Goal: Check status: Check status

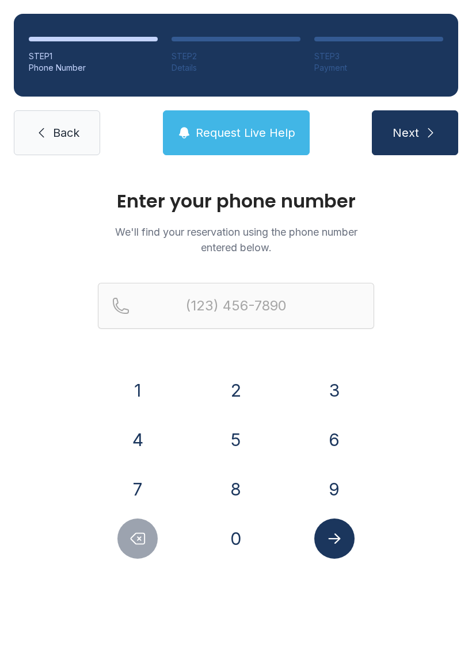
click at [231, 382] on button "2" at bounding box center [236, 390] width 40 height 40
click at [219, 573] on div "Enter your phone number We'll find your reservation using the phone number ente…" at bounding box center [236, 387] width 472 height 436
click at [223, 545] on button "0" at bounding box center [236, 539] width 40 height 40
click at [248, 392] on button "2" at bounding box center [236, 390] width 40 height 40
click at [239, 488] on button "8" at bounding box center [236, 489] width 40 height 40
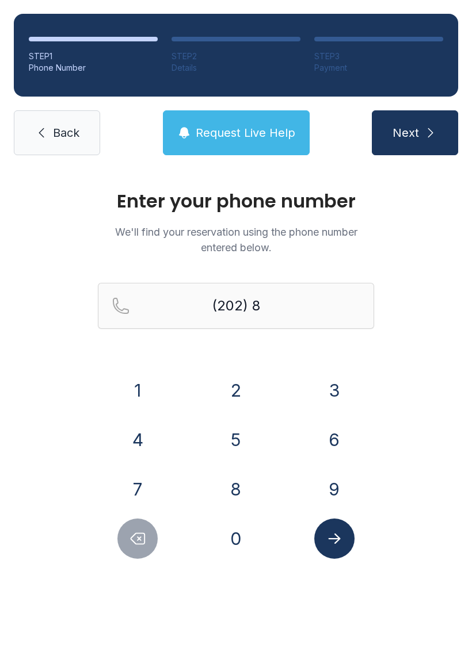
click at [240, 380] on button "2" at bounding box center [236, 390] width 40 height 40
click at [312, 423] on div "6" at bounding box center [334, 440] width 80 height 40
click at [324, 445] on button "6" at bounding box center [334, 440] width 40 height 40
click at [330, 438] on button "6" at bounding box center [334, 440] width 40 height 40
click at [234, 445] on button "5" at bounding box center [236, 440] width 40 height 40
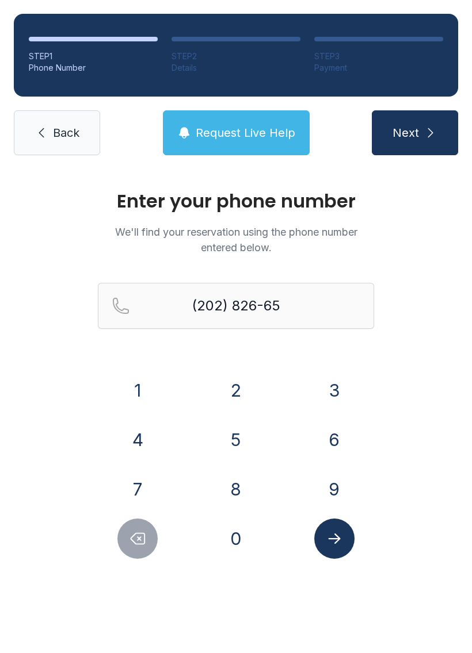
click at [128, 498] on button "7" at bounding box center [137, 489] width 40 height 40
click at [236, 544] on button "0" at bounding box center [236, 539] width 40 height 40
type input "[PHONE_NUMBER]"
click at [346, 528] on button "Submit lookup form" at bounding box center [334, 539] width 40 height 40
